Goal: Navigation & Orientation: Find specific page/section

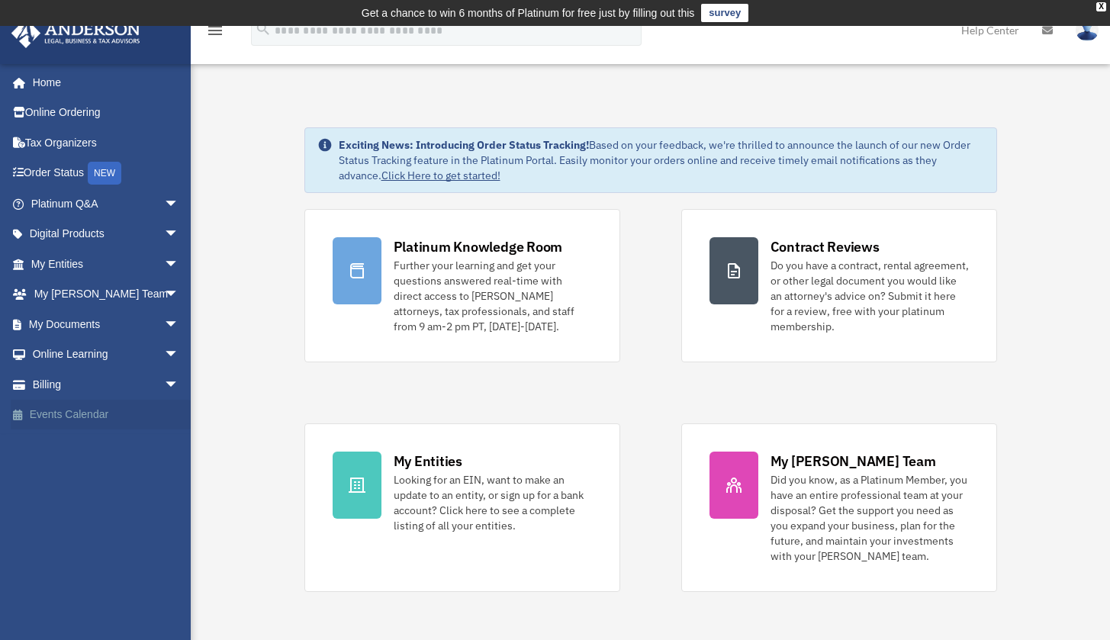
click at [53, 407] on link "Events Calendar" at bounding box center [107, 415] width 192 height 31
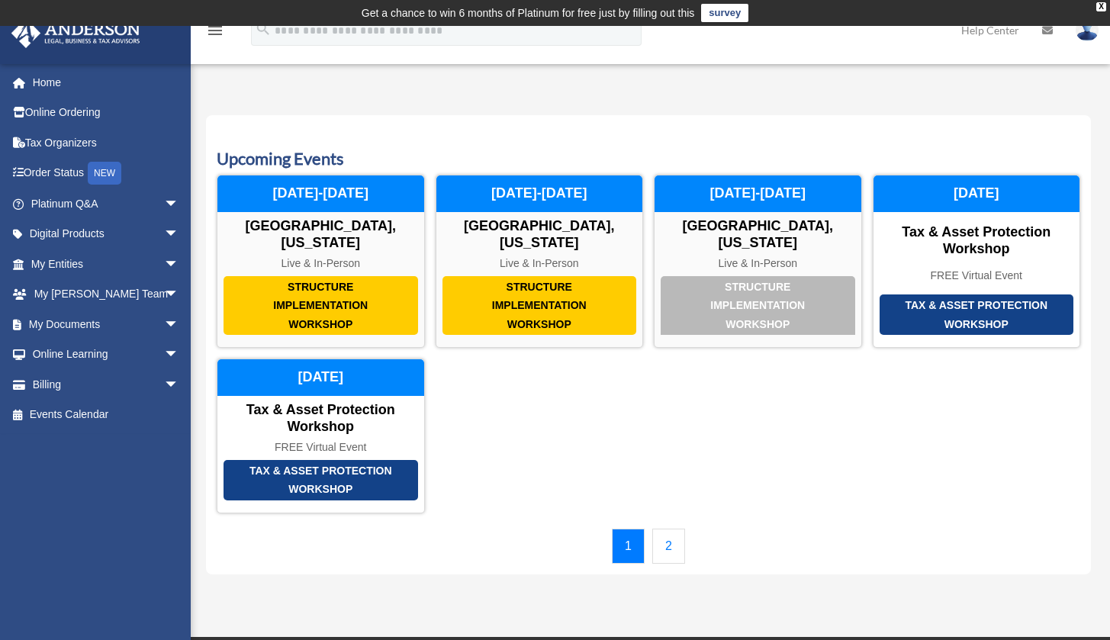
click at [71, 283] on link "My Anderson Team arrow_drop_down" at bounding box center [107, 294] width 192 height 31
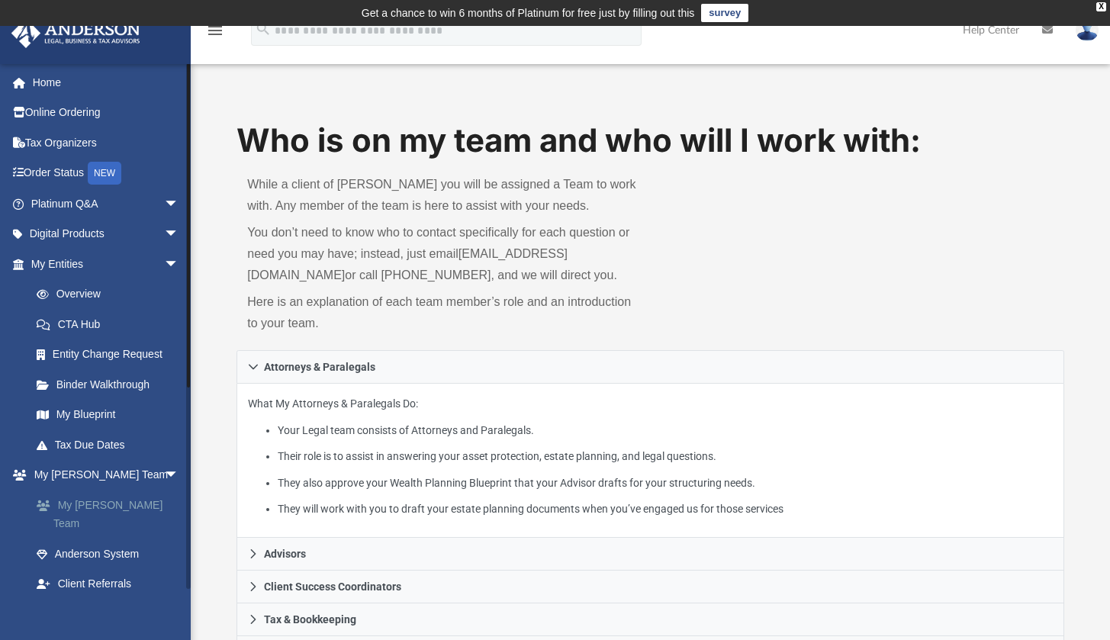
click at [75, 494] on link "My [PERSON_NAME] Team" at bounding box center [111, 514] width 181 height 49
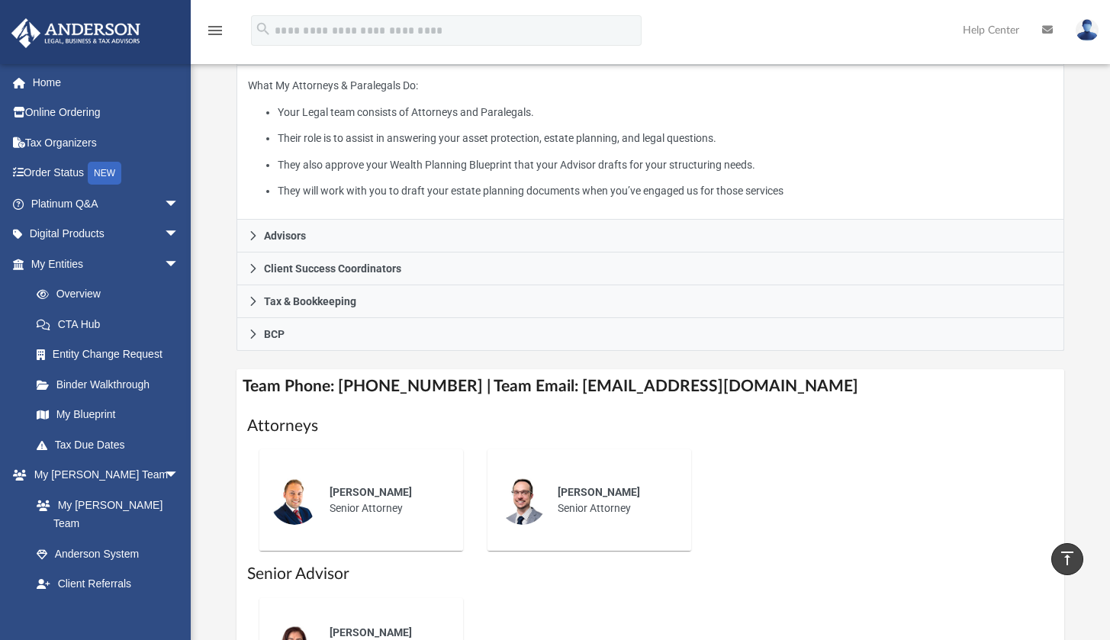
scroll to position [300, 0]
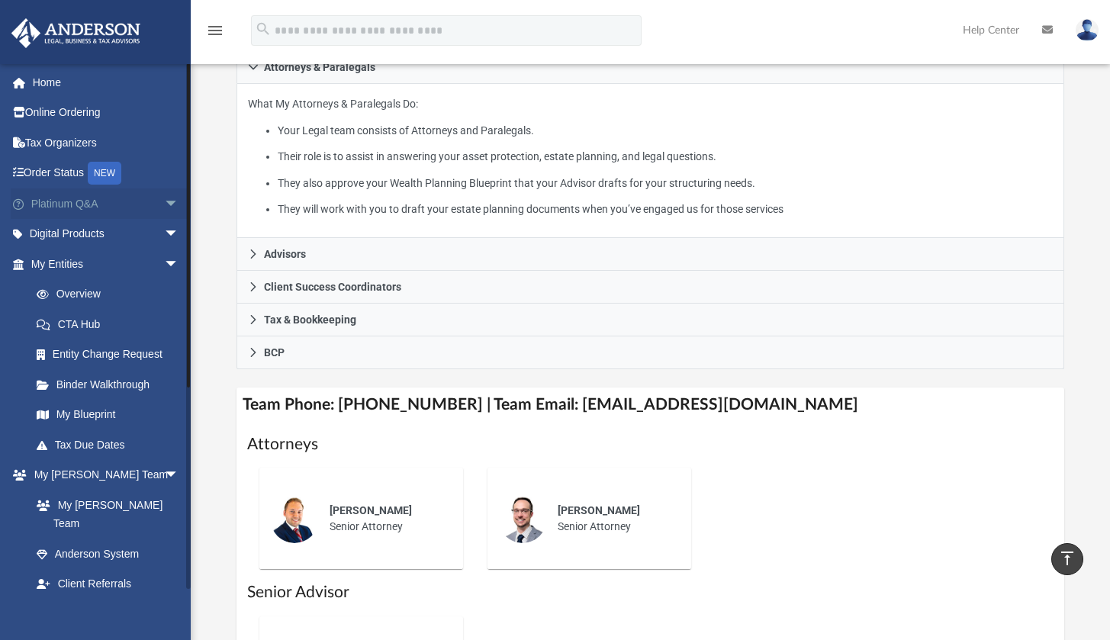
click at [63, 201] on link "Platinum Q&A arrow_drop_down" at bounding box center [107, 203] width 192 height 31
click at [34, 73] on link "Home" at bounding box center [107, 82] width 192 height 31
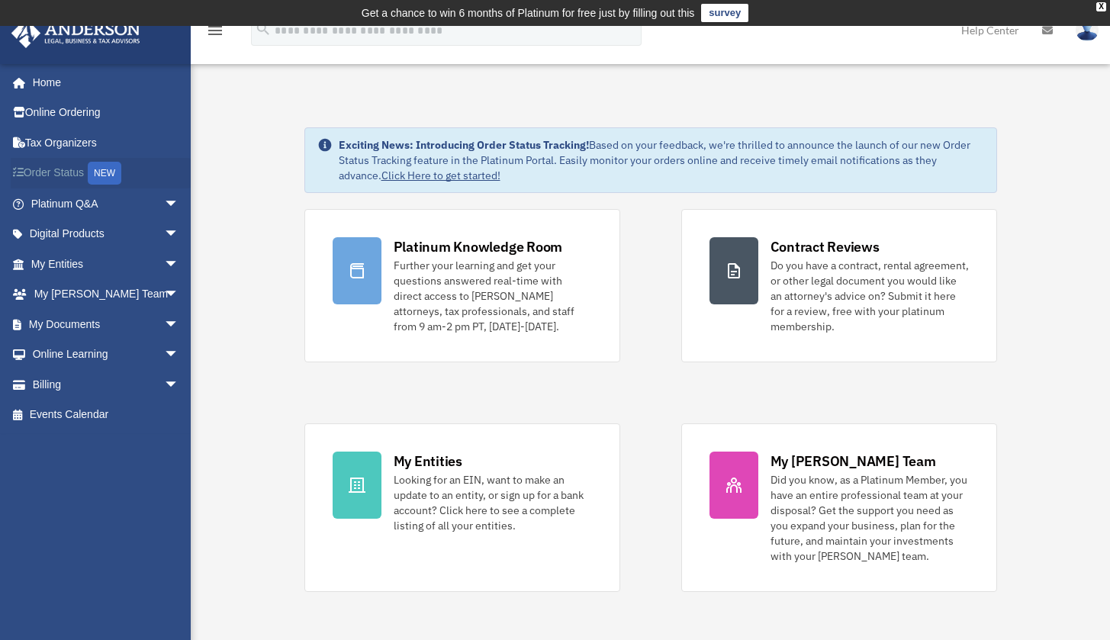
click at [59, 174] on link "Order Status NEW" at bounding box center [107, 173] width 192 height 31
click at [73, 317] on link "My Documents arrow_drop_down" at bounding box center [107, 324] width 192 height 31
click at [164, 314] on span "arrow_drop_down" at bounding box center [179, 324] width 31 height 31
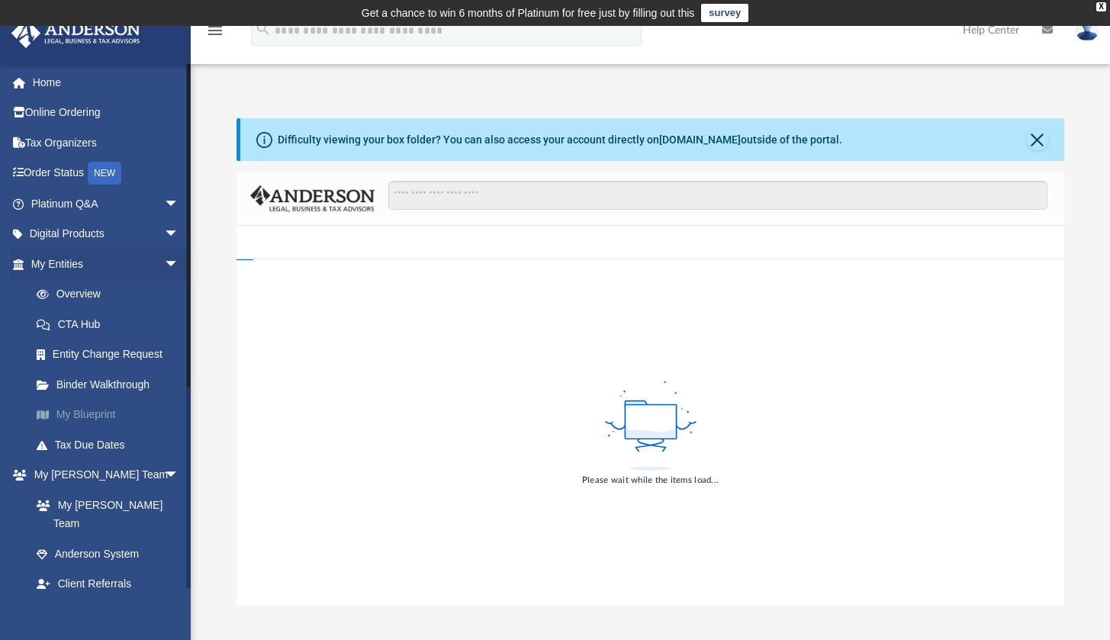
click at [94, 405] on link "My Blueprint" at bounding box center [111, 415] width 181 height 31
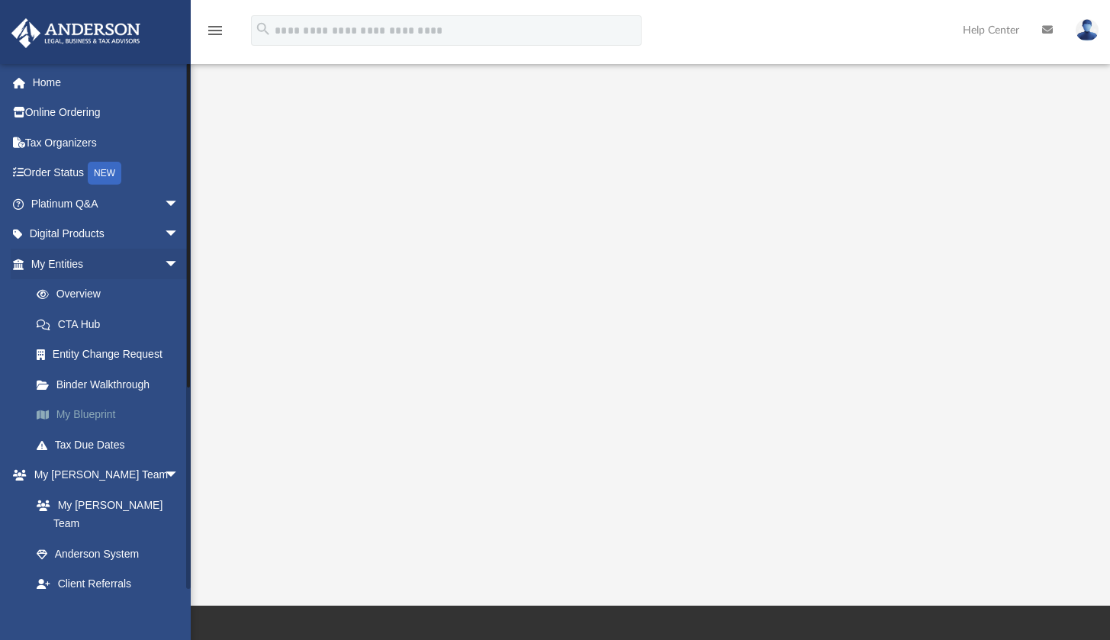
scroll to position [166, 0]
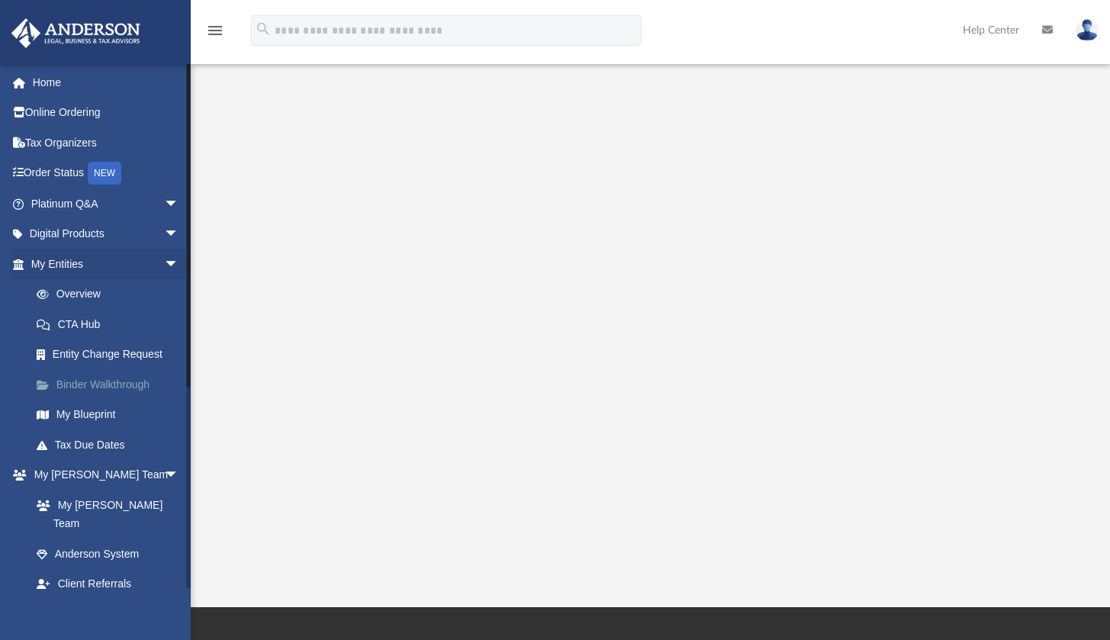
click at [101, 375] on link "Binder Walkthrough" at bounding box center [111, 384] width 181 height 31
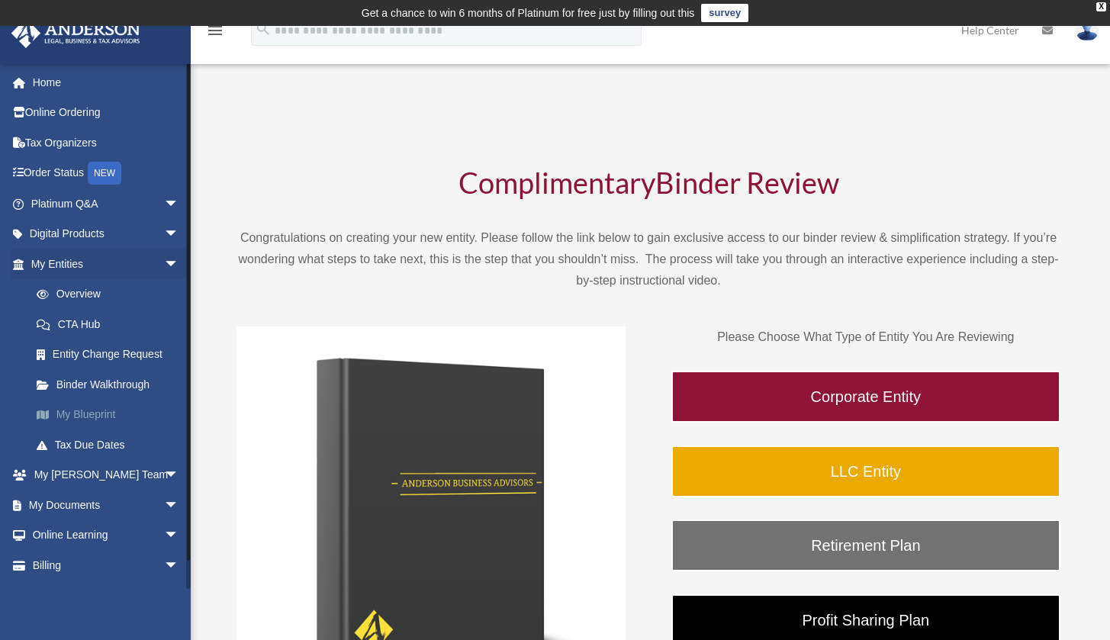
click at [79, 409] on link "My Blueprint" at bounding box center [111, 415] width 181 height 31
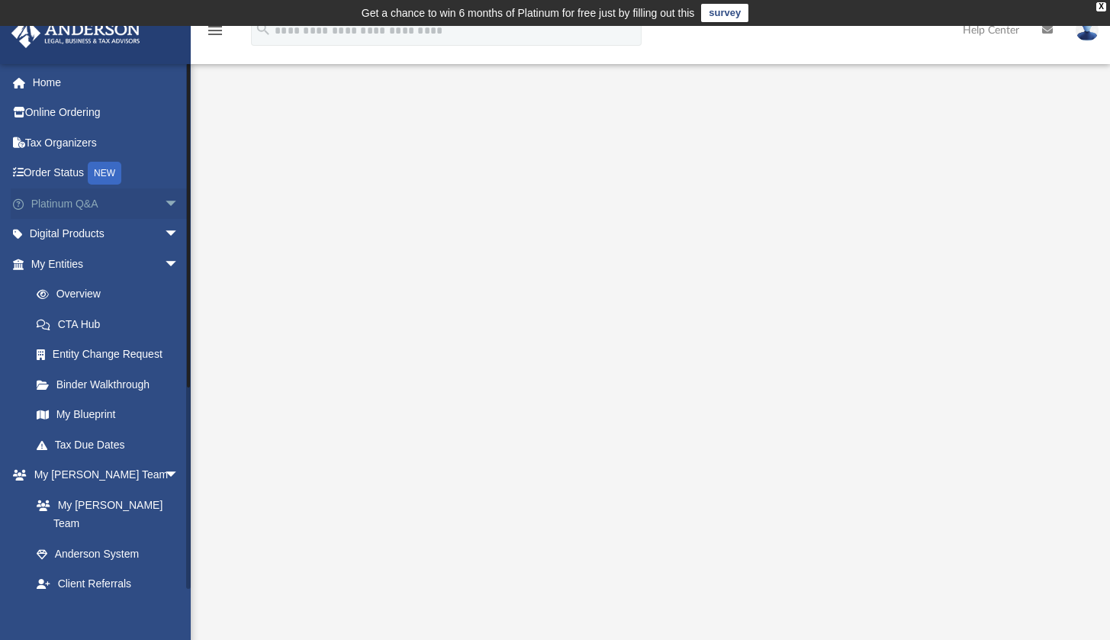
click at [164, 196] on span "arrow_drop_down" at bounding box center [179, 203] width 31 height 31
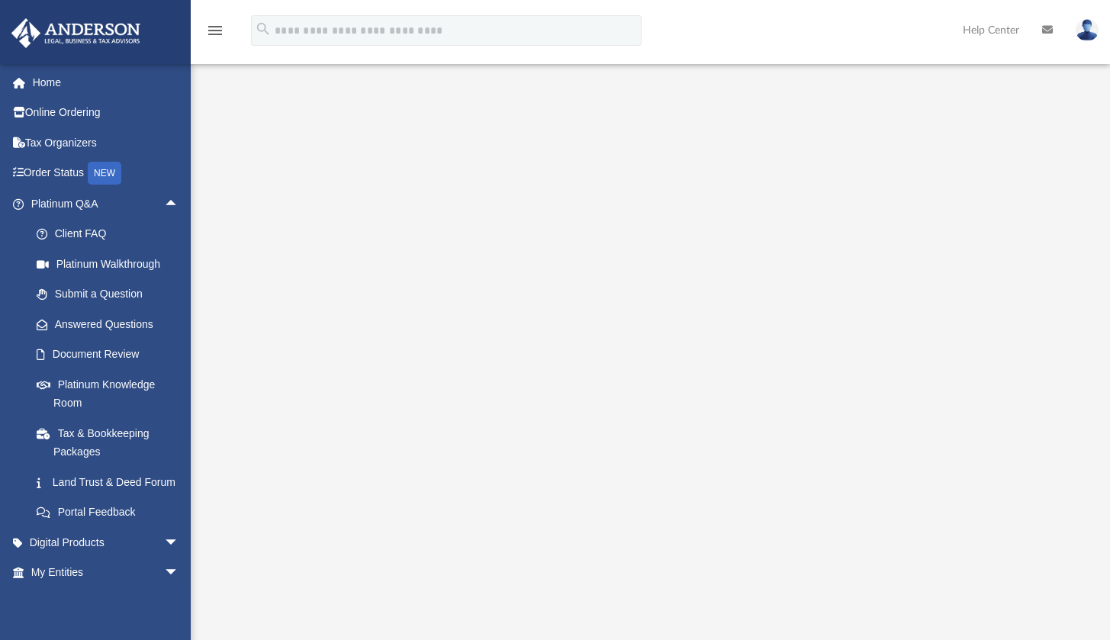
scroll to position [111, 0]
click at [164, 195] on span "arrow_drop_up" at bounding box center [179, 203] width 31 height 31
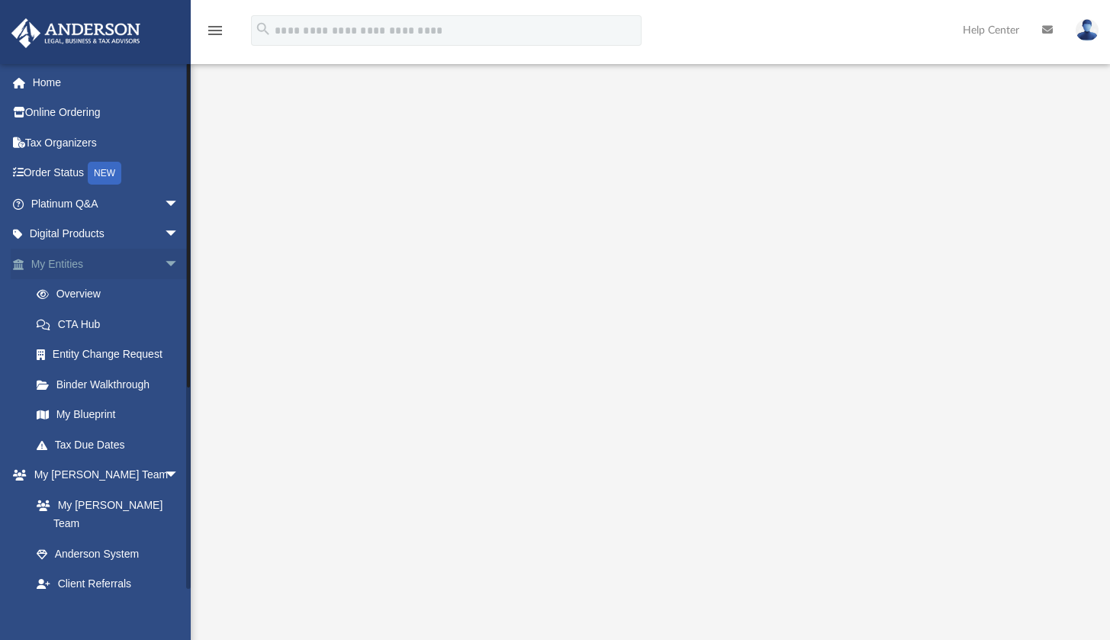
click at [164, 262] on span "arrow_drop_down" at bounding box center [179, 264] width 31 height 31
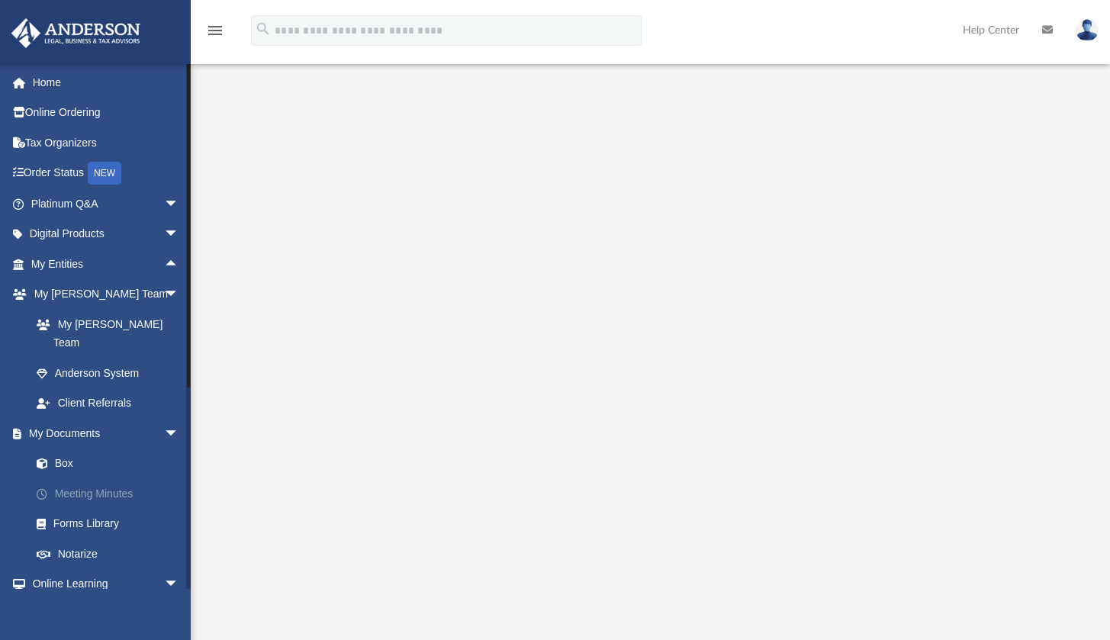
click at [101, 478] on link "Meeting Minutes" at bounding box center [111, 493] width 181 height 31
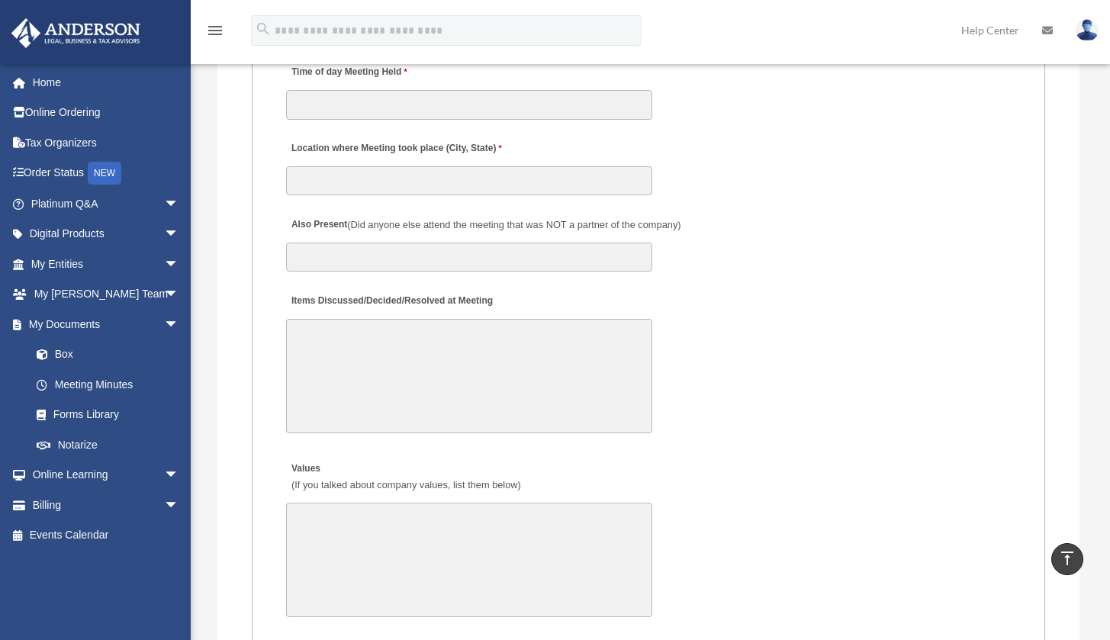
scroll to position [2477, 0]
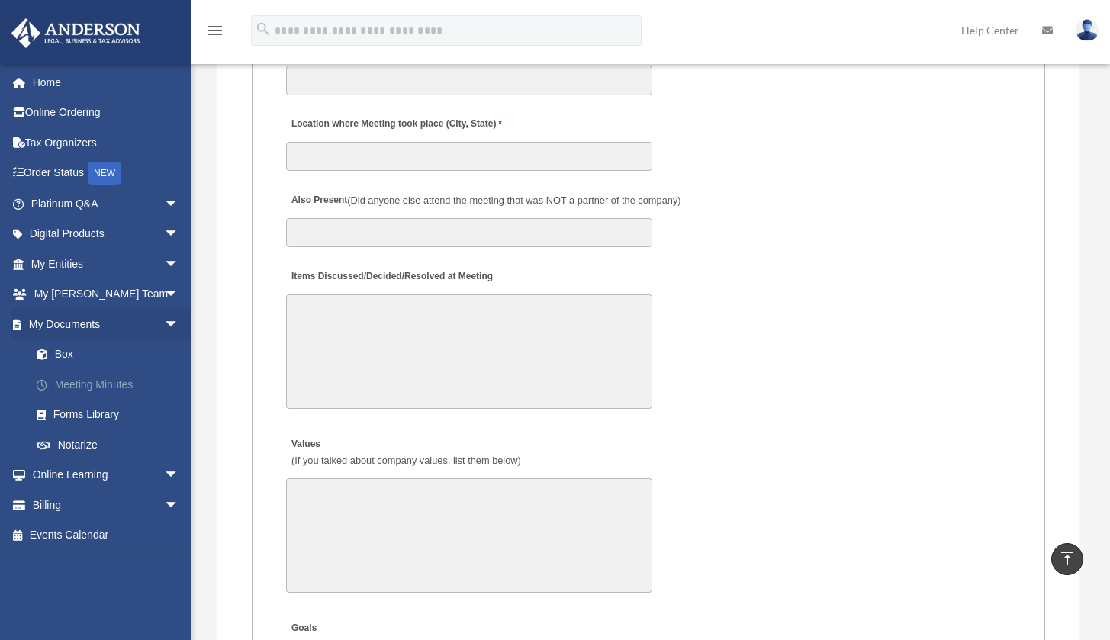
click at [68, 379] on link "Meeting Minutes" at bounding box center [111, 384] width 181 height 31
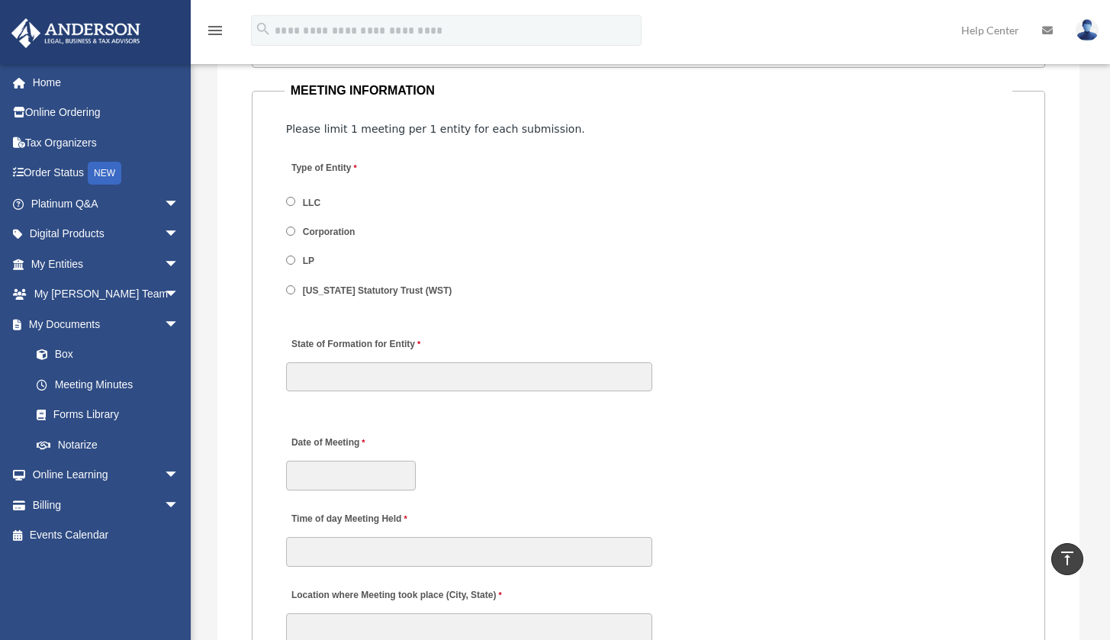
scroll to position [2045, 0]
